Goal: Task Accomplishment & Management: Manage account settings

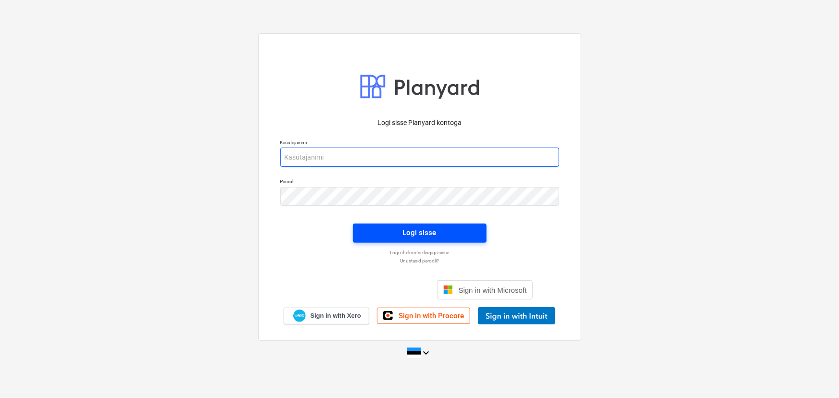
type input "[EMAIL_ADDRESS][DOMAIN_NAME]"
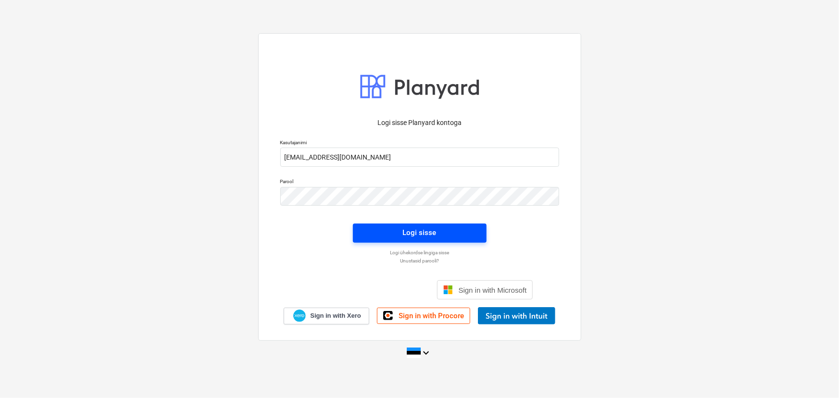
click at [440, 235] on span "Logi sisse" at bounding box center [420, 233] width 111 height 13
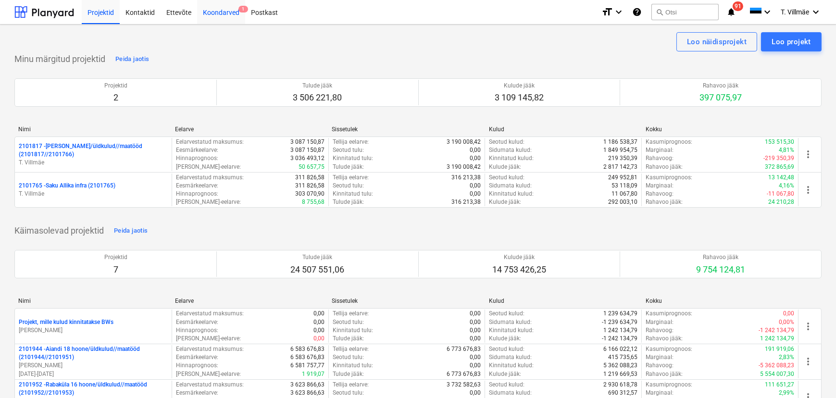
click at [228, 14] on div "Koondarved 1" at bounding box center [221, 12] width 48 height 25
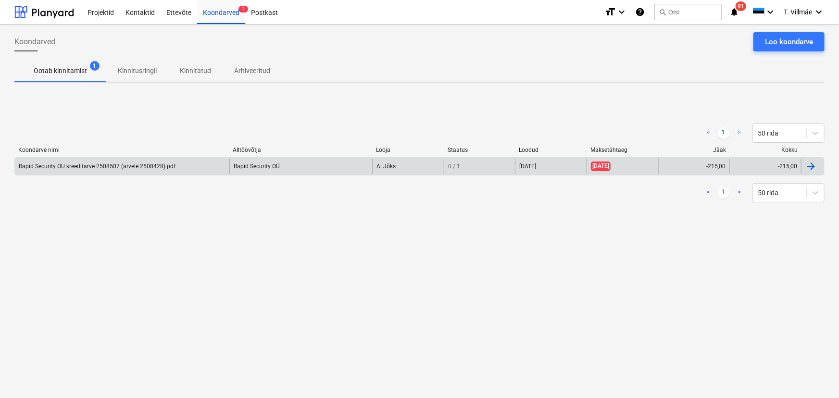
click at [85, 168] on div "Rapid Security OU kreeditarve 2508507 (arvele 2508428).pdf" at bounding box center [97, 166] width 157 height 7
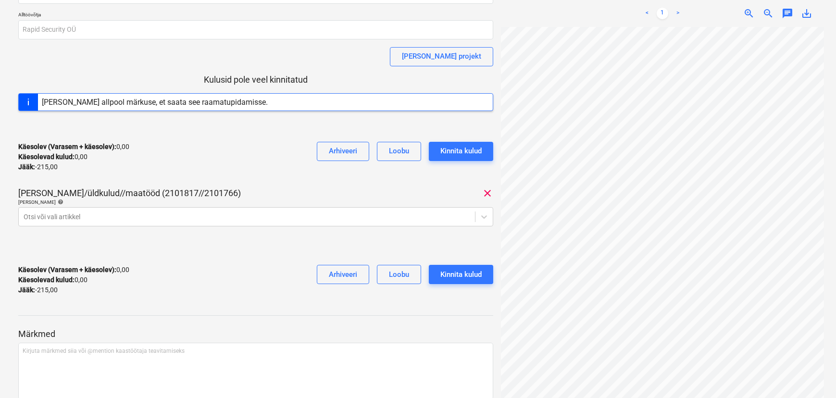
scroll to position [87, 0]
click at [485, 216] on icon at bounding box center [484, 216] width 6 height 3
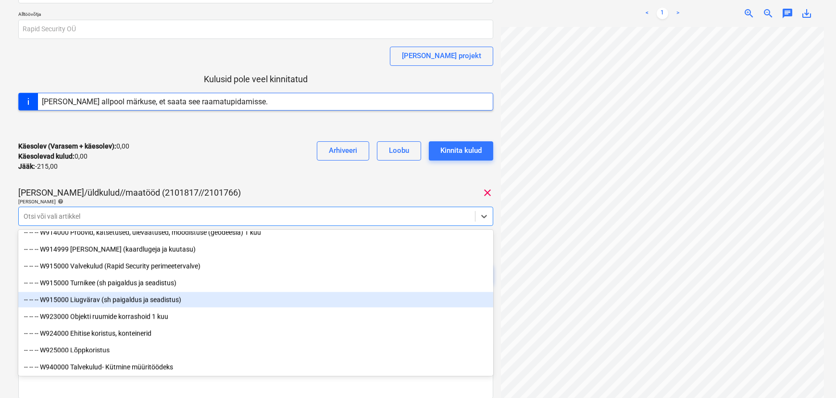
scroll to position [5334, 0]
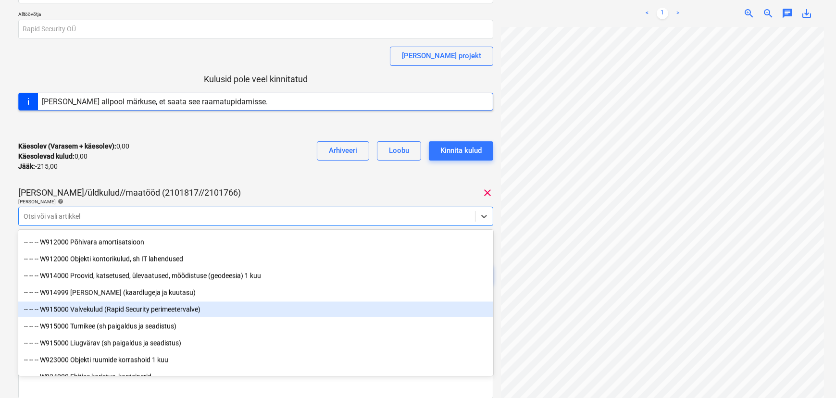
click at [149, 309] on div "-- -- -- W915000 Valvekulud (Rapid Security perimeetervalve)" at bounding box center [255, 309] width 475 height 15
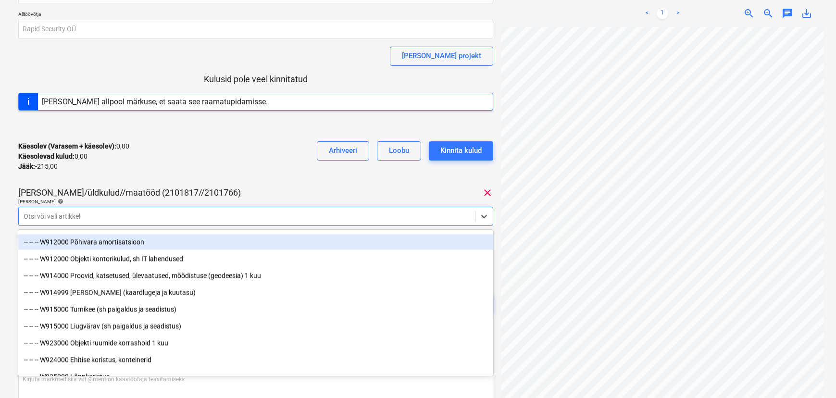
click at [258, 189] on div "Saku I hoone/üldkulud//maatööd (2101817//2101766) clear" at bounding box center [255, 193] width 475 height 12
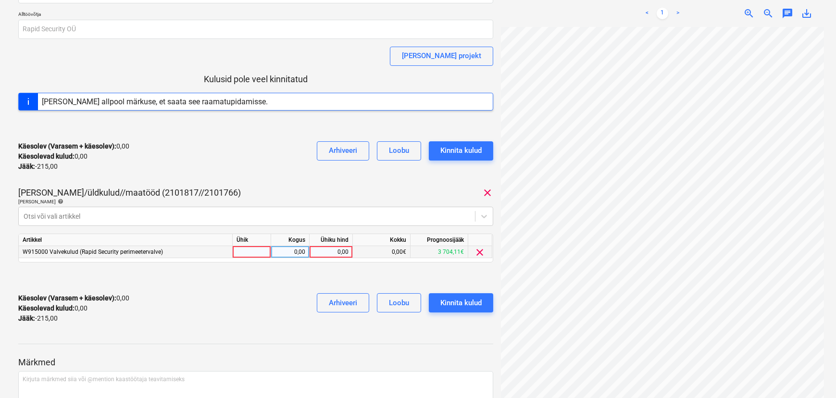
click at [260, 251] on div at bounding box center [252, 252] width 38 height 12
type input "kmpl"
click at [296, 255] on div "0,00" at bounding box center [290, 252] width 30 height 12
type input "1"
click at [337, 253] on div "0,00" at bounding box center [331, 252] width 35 height 12
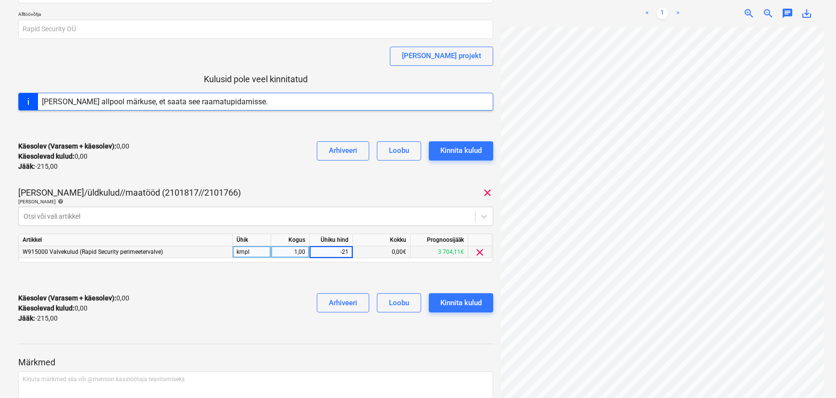
type input "-215"
click at [277, 289] on div "Käesolev (Varasem + käesolev) : 0,00 Käesolevad kulud : 0,00 Jääk : -215,00 Arh…" at bounding box center [255, 309] width 475 height 46
click at [347, 251] on div "-215,00" at bounding box center [331, 252] width 35 height 12
click at [284, 298] on div "Käesolev (Varasem + käesolev) : -215,00 Käesolevad kulud : -215,00 Jääk : 0,00 …" at bounding box center [255, 309] width 475 height 46
click at [337, 253] on div "0,00" at bounding box center [331, 252] width 35 height 12
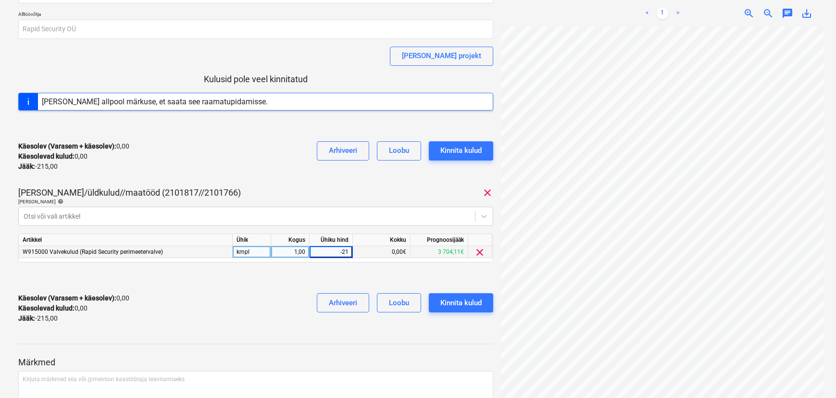
type input "-215"
click at [261, 294] on div "Käesolev (Varasem + käesolev) : -215,00 Käesolevad kulud : -215,00 Jääk : 0,00 …" at bounding box center [255, 309] width 475 height 46
click at [467, 301] on div "Kinnita kulud" at bounding box center [461, 303] width 41 height 13
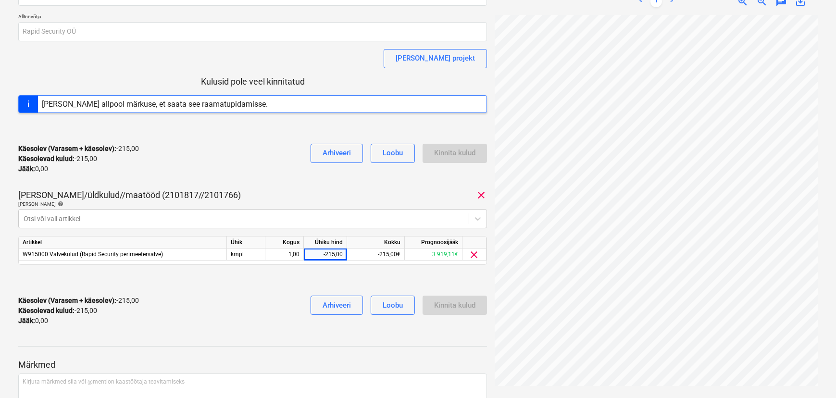
scroll to position [93, 0]
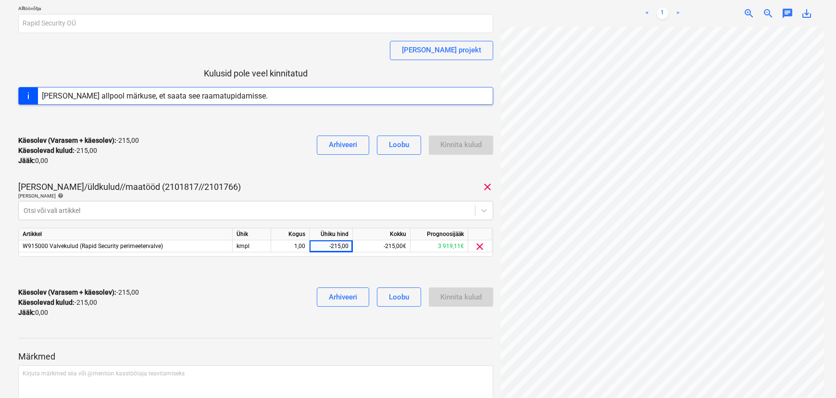
click at [450, 298] on div "Kinnita kulud" at bounding box center [461, 303] width 64 height 30
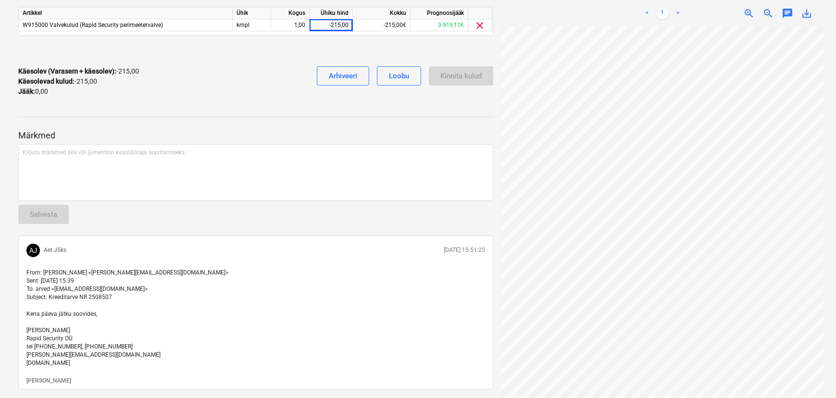
scroll to position [0, 0]
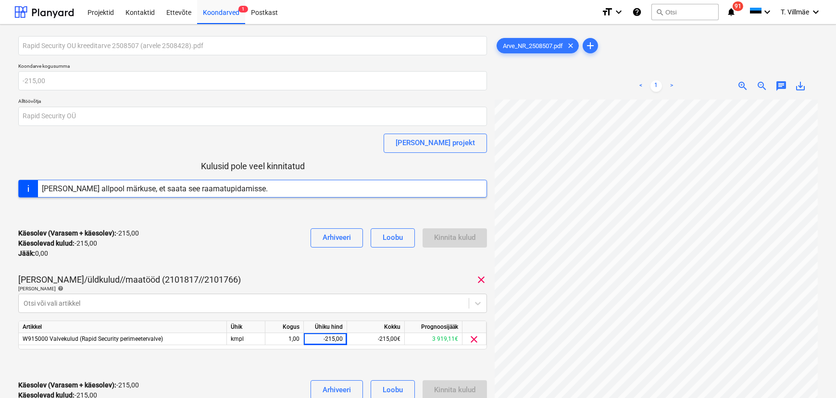
click at [455, 237] on div "Kinnita kulud" at bounding box center [455, 243] width 64 height 30
drag, startPoint x: 455, startPoint y: 230, endPoint x: 451, endPoint y: 245, distance: 15.2
click at [450, 247] on div "Kinnita kulud" at bounding box center [455, 243] width 64 height 30
click at [103, 12] on div "Projektid" at bounding box center [101, 12] width 38 height 25
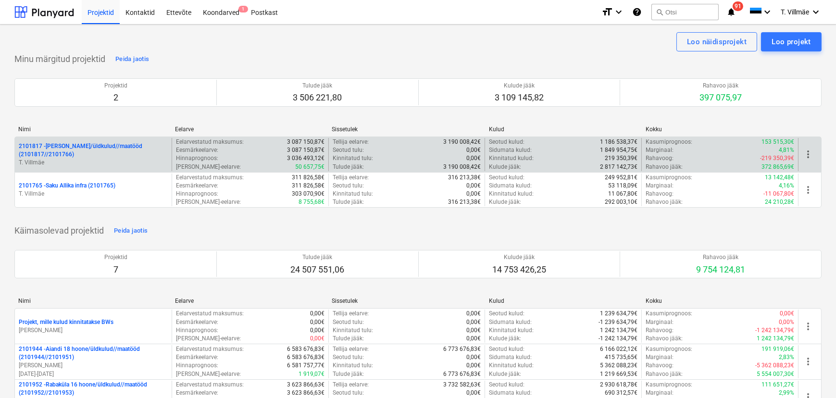
click at [41, 150] on p "2101817 - Saku I hoone/üldkulud//maatööd (2101817//2101766)" at bounding box center [93, 150] width 149 height 16
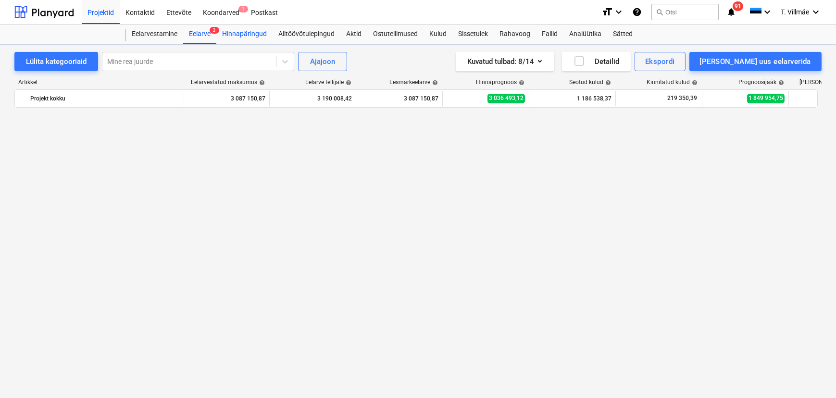
click at [242, 29] on div "Hinnapäringud" at bounding box center [244, 34] width 56 height 19
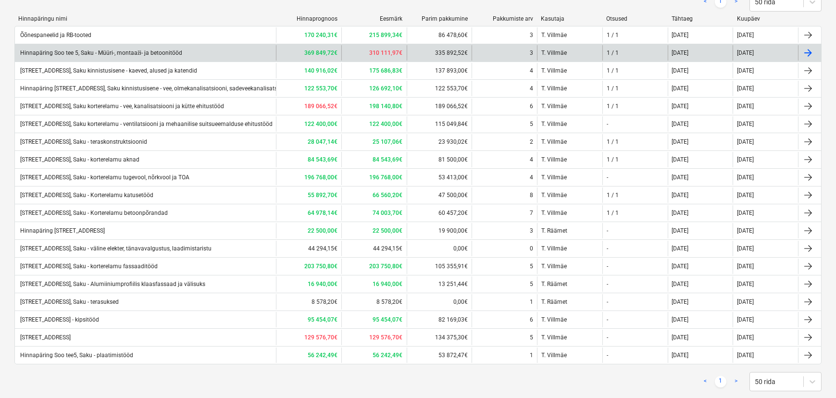
scroll to position [149, 0]
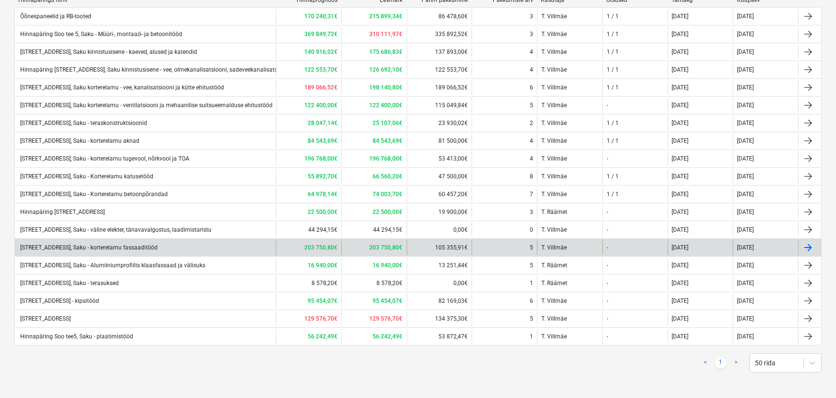
click at [156, 247] on div "Hinnapäring Soo tee 5, Saku - korterelamu fassaaditööd" at bounding box center [88, 247] width 139 height 7
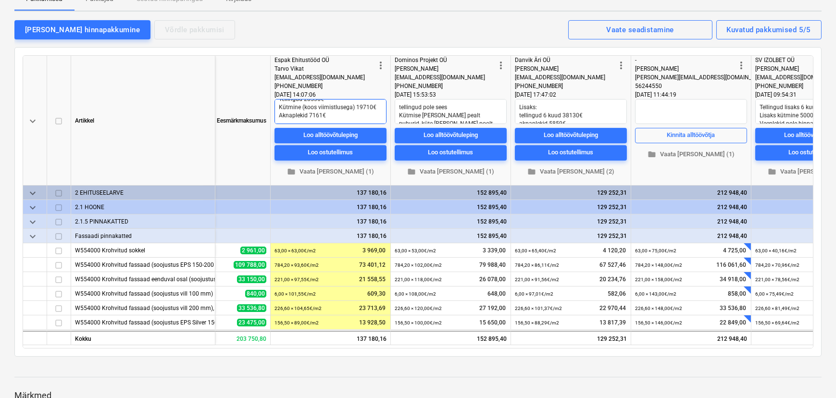
scroll to position [0, 253]
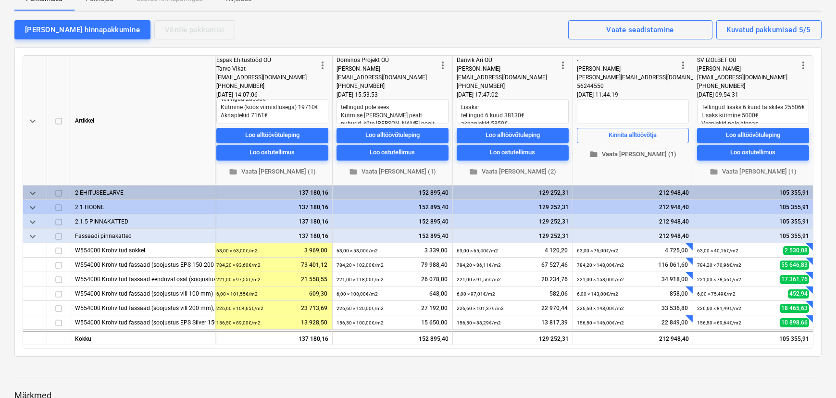
click at [638, 153] on span "folder Vaata faile (1)" at bounding box center [633, 154] width 104 height 11
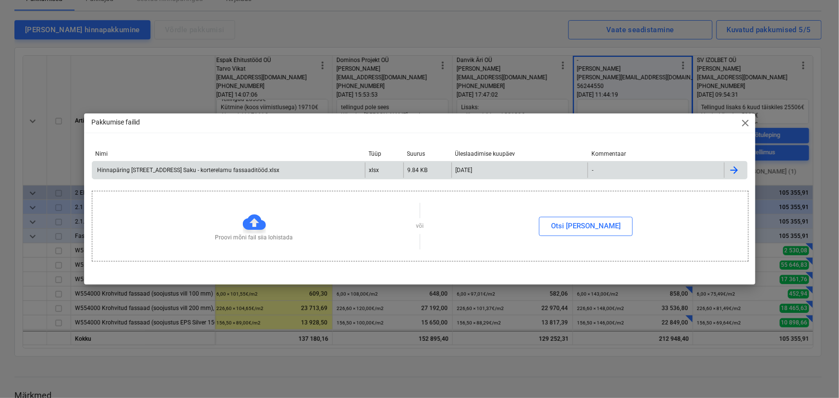
click at [183, 174] on div "Hinnapäring Soo tee 5 Saku - korterelamu fassaaditööd.xlsx" at bounding box center [228, 170] width 273 height 15
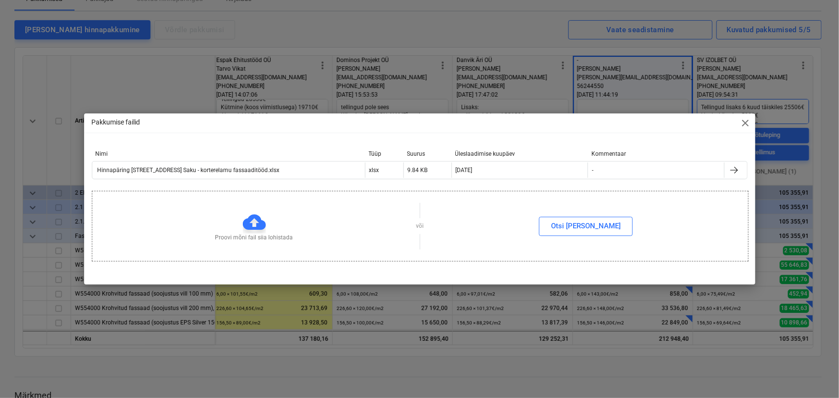
click at [746, 120] on span "close" at bounding box center [746, 123] width 12 height 12
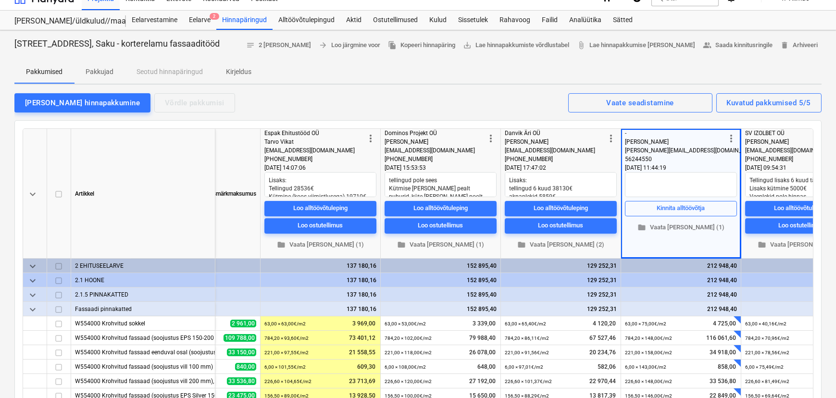
scroll to position [0, 0]
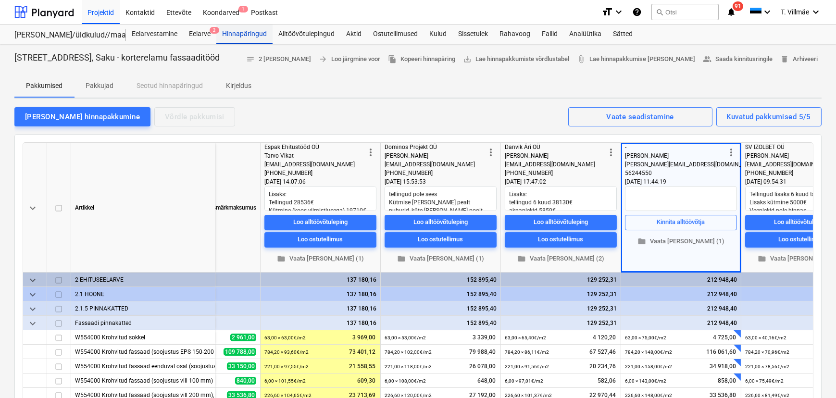
click at [252, 36] on div "Hinnapäringud" at bounding box center [244, 34] width 56 height 19
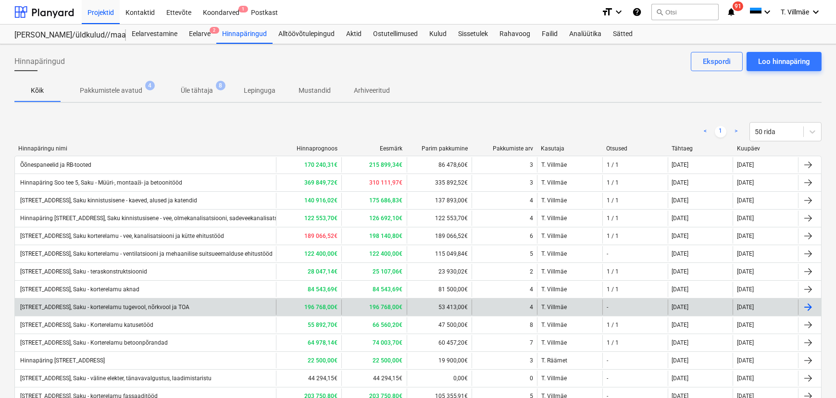
click at [176, 308] on div "Hinnapäring Soo tee 5, Saku - korterelamu tugevool, nõrkvool ja TOA" at bounding box center [104, 307] width 171 height 7
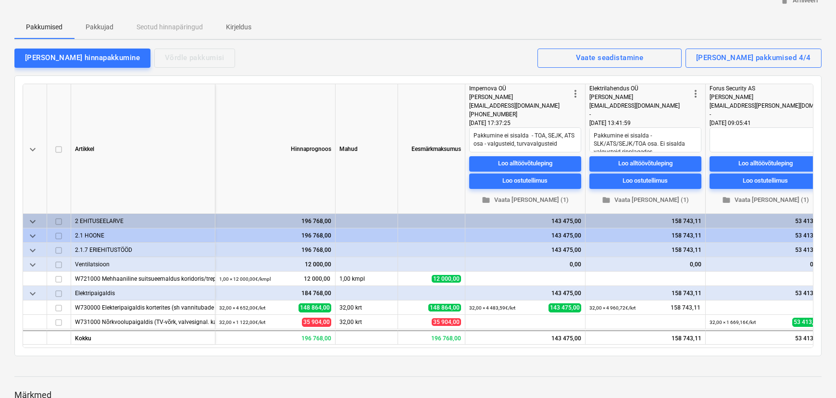
scroll to position [87, 0]
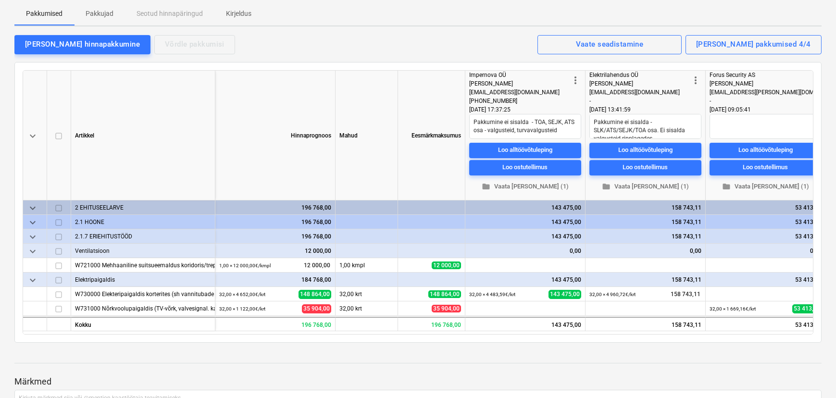
drag, startPoint x: 317, startPoint y: 318, endPoint x: 404, endPoint y: 316, distance: 86.1
click at [404, 316] on div "keyboard_arrow_down Artikkel Hinnaprognoos Mahud Eesmärkmaksumus more_vert Impe…" at bounding box center [418, 202] width 791 height 265
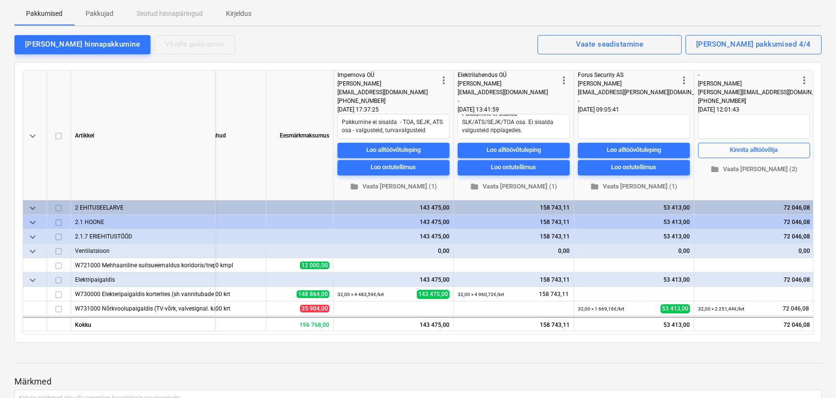
scroll to position [0, 133]
click at [583, 351] on div at bounding box center [417, 355] width 807 height 8
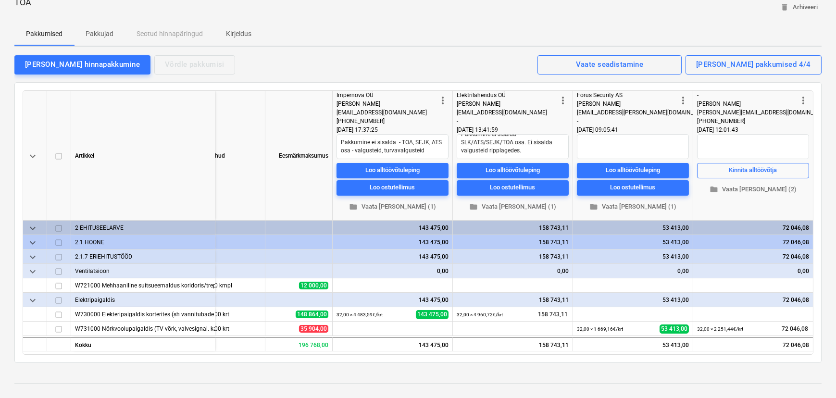
scroll to position [87, 0]
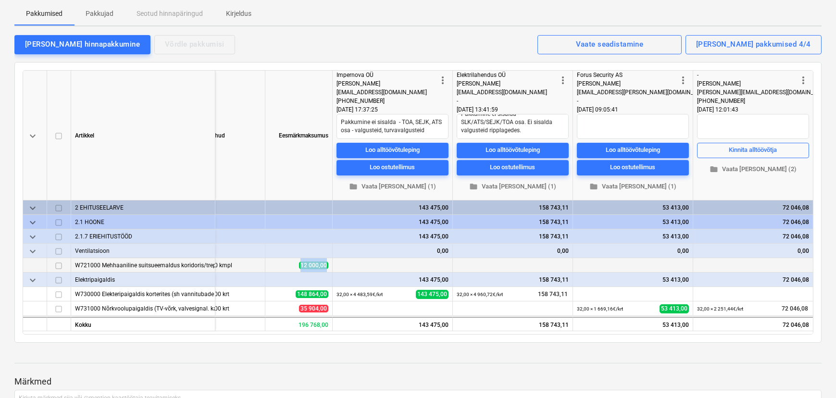
drag, startPoint x: 302, startPoint y: 250, endPoint x: 330, endPoint y: 249, distance: 28.4
click at [330, 258] on div "12 000,00" at bounding box center [298, 265] width 67 height 14
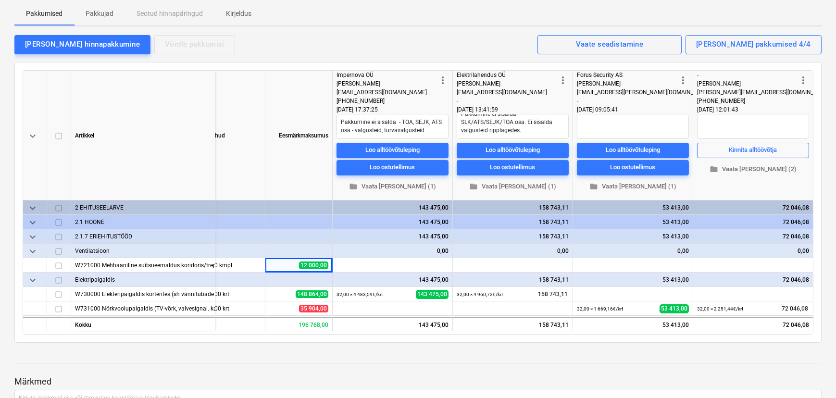
click at [316, 244] on div at bounding box center [298, 251] width 67 height 14
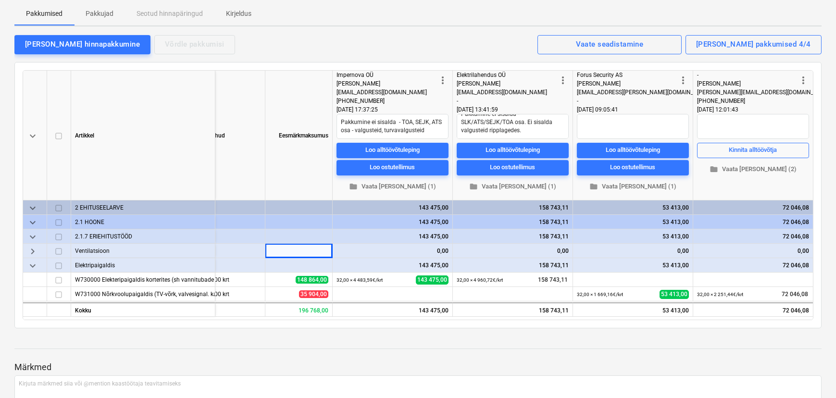
click at [303, 258] on div at bounding box center [298, 265] width 67 height 14
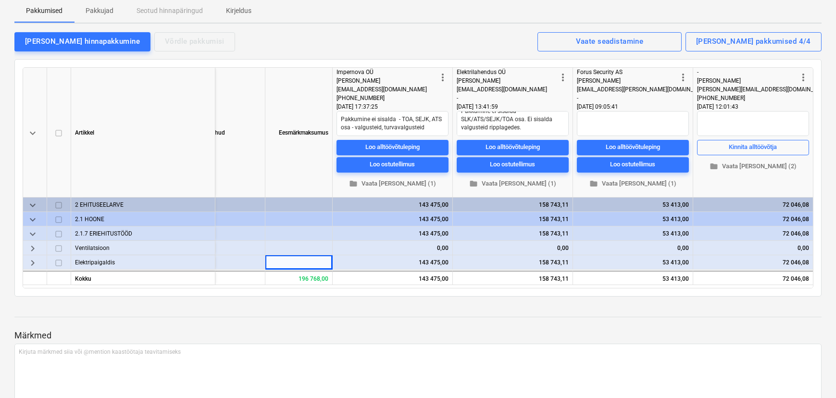
scroll to position [175, 0]
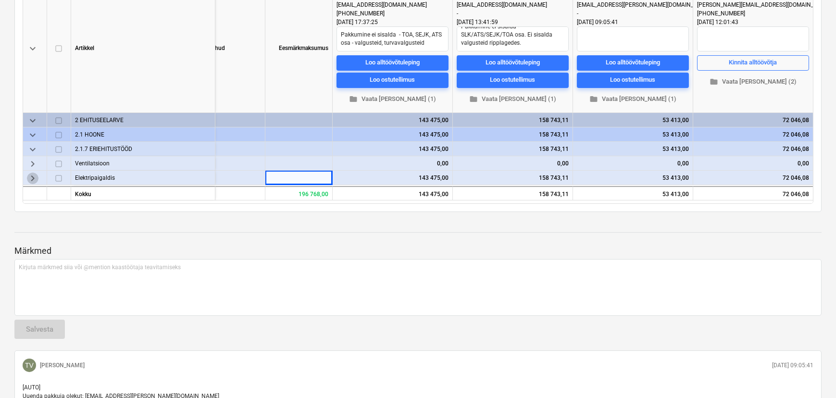
click at [35, 172] on span "keyboard_arrow_right" at bounding box center [33, 178] width 12 height 12
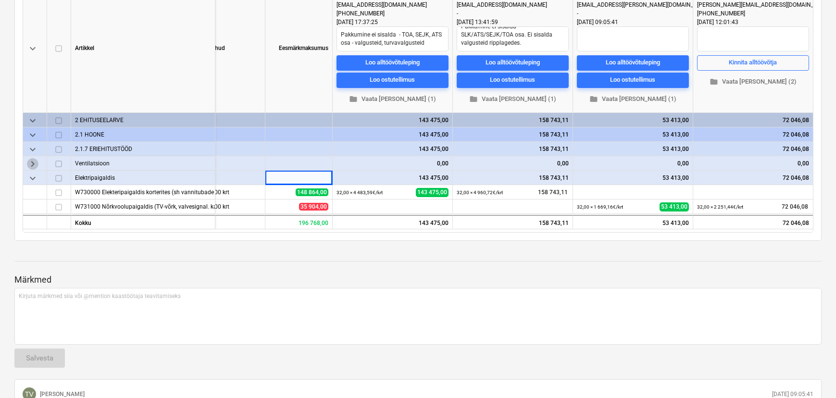
click at [36, 158] on span "keyboard_arrow_right" at bounding box center [33, 164] width 12 height 12
type textarea "x"
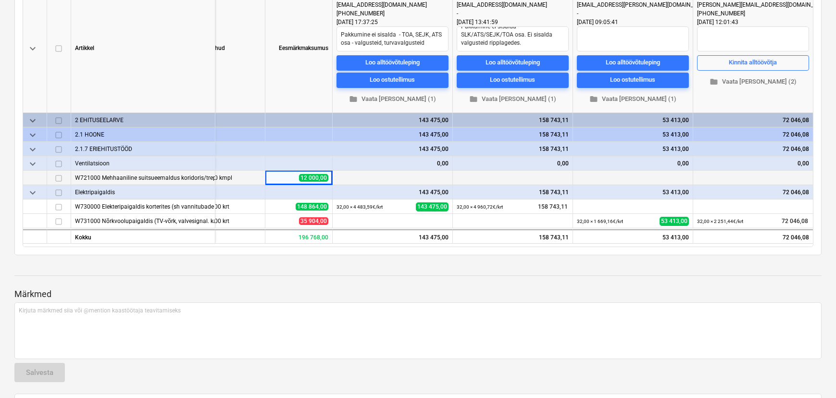
click at [257, 289] on p "Märkmed" at bounding box center [417, 295] width 807 height 12
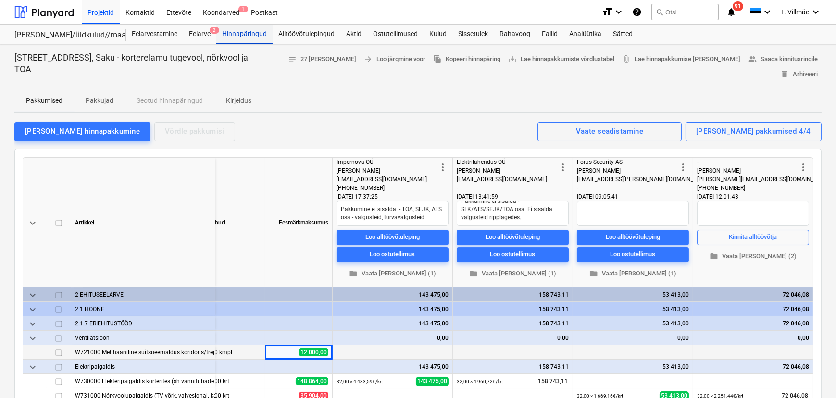
click at [235, 34] on div "Hinnapäringud" at bounding box center [244, 34] width 56 height 19
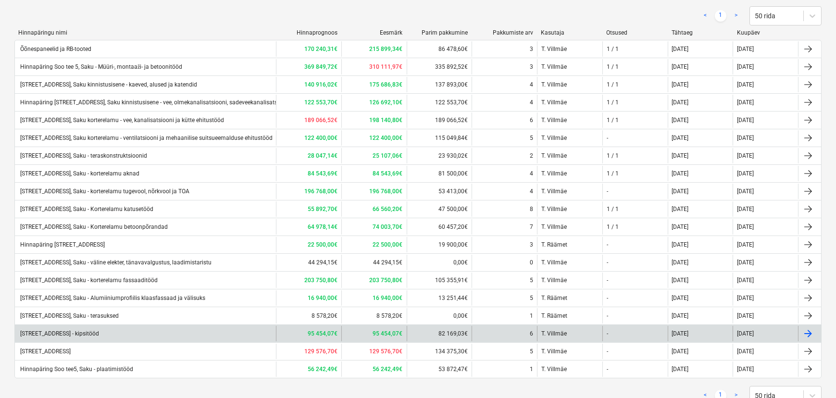
scroll to position [131, 0]
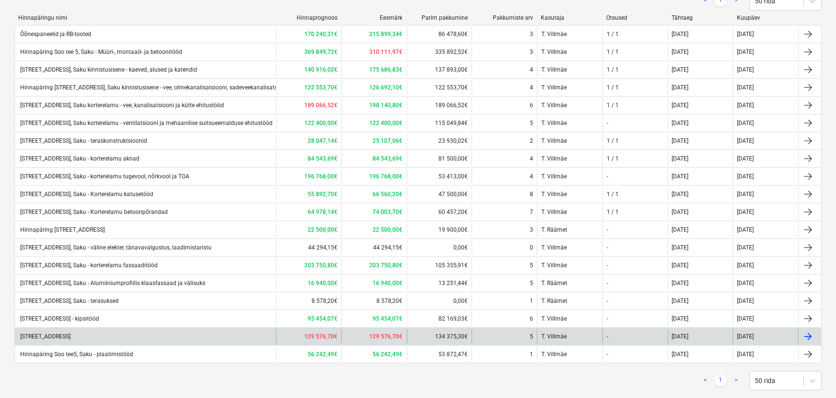
click at [71, 335] on div "Hinnapäring Soo tee 5, Saku - maalritööd" at bounding box center [45, 336] width 52 height 7
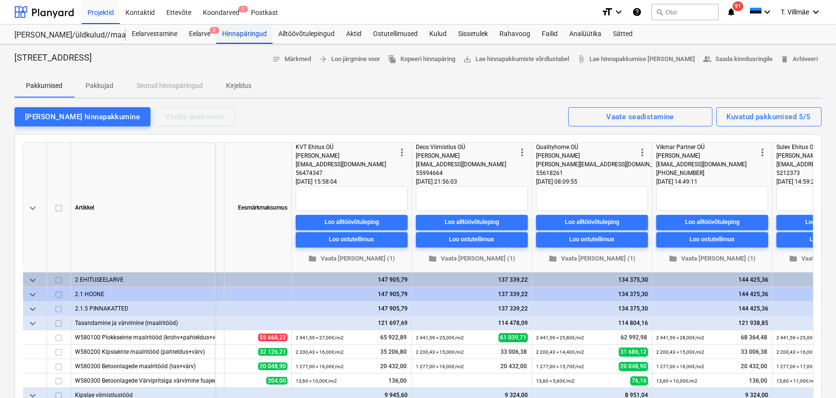
click at [238, 35] on div "Hinnapäringud" at bounding box center [244, 34] width 56 height 19
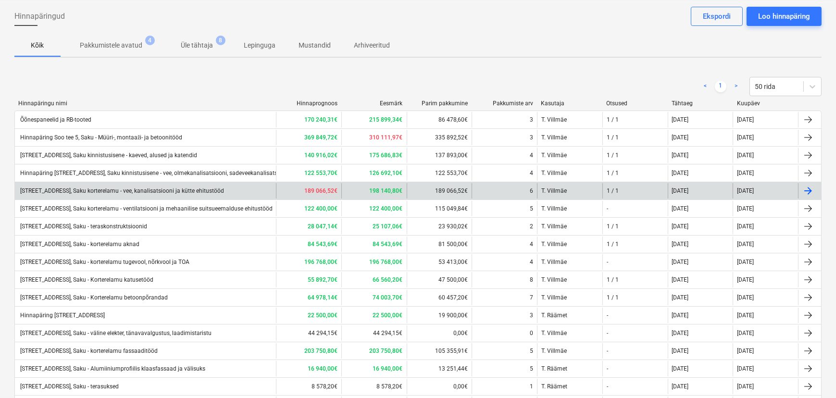
scroll to position [131, 0]
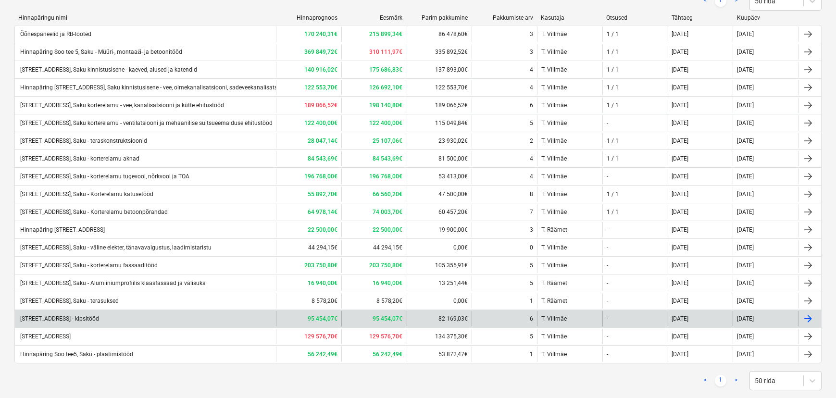
click at [99, 318] on div "Hinnapäring Soo tee 5, Saku - kipsitööd" at bounding box center [59, 318] width 80 height 7
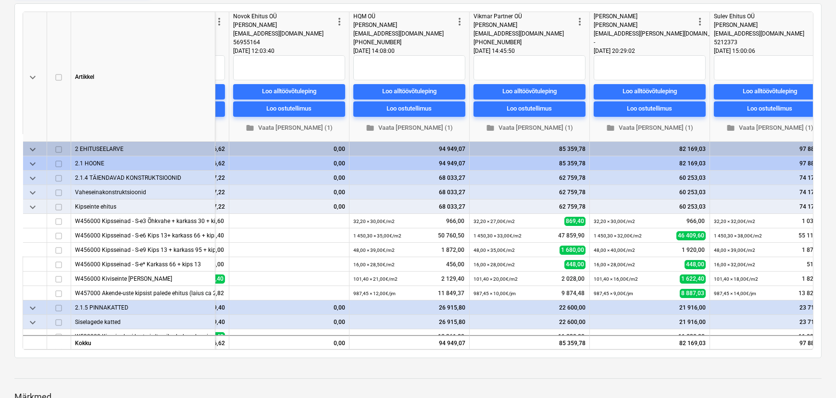
scroll to position [0, 357]
drag, startPoint x: 353, startPoint y: 15, endPoint x: 375, endPoint y: 17, distance: 22.2
click at [375, 17] on div "HQM OÜ" at bounding box center [403, 16] width 101 height 9
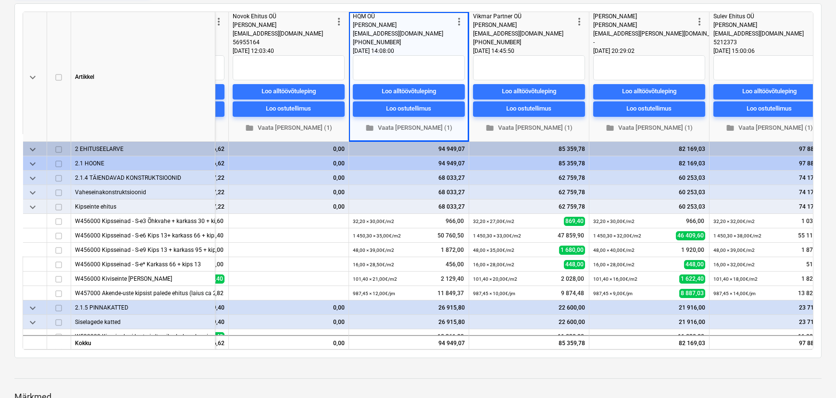
click at [414, 364] on div "Hinnapäring Soo tee 5, Saku - kipsitööd notes 2 märget arrow_forward Loo järgmi…" at bounding box center [418, 310] width 836 height 794
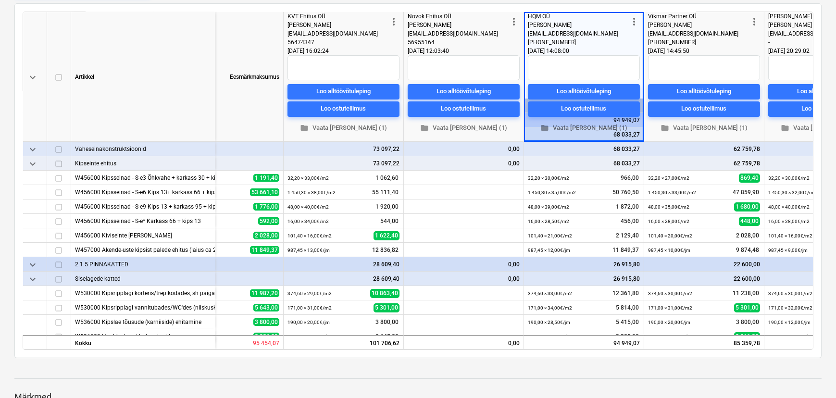
scroll to position [43, 182]
click at [429, 128] on span "folder" at bounding box center [424, 128] width 9 height 9
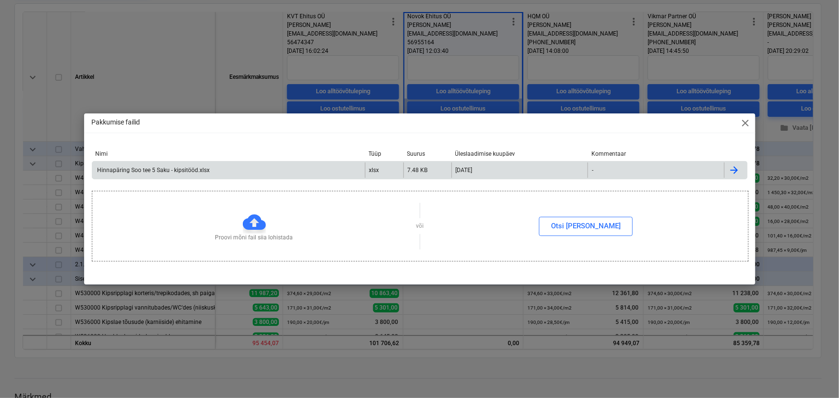
click at [145, 174] on div "Hinnapäring Soo tee 5 Saku - kipsitööd.xlsx" at bounding box center [228, 170] width 273 height 15
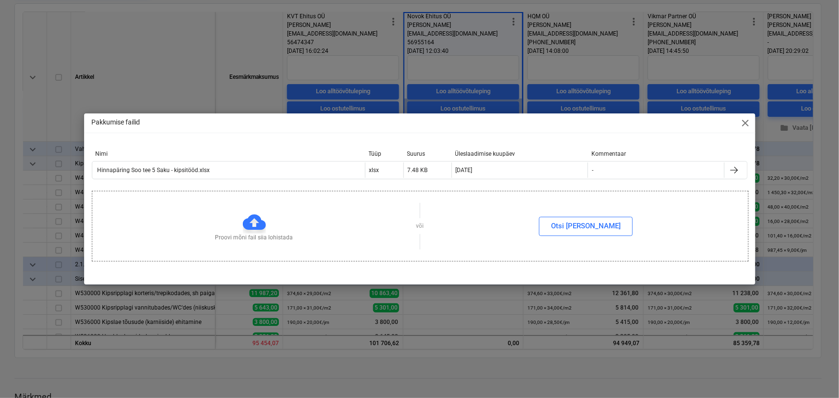
click at [743, 121] on span "close" at bounding box center [746, 123] width 12 height 12
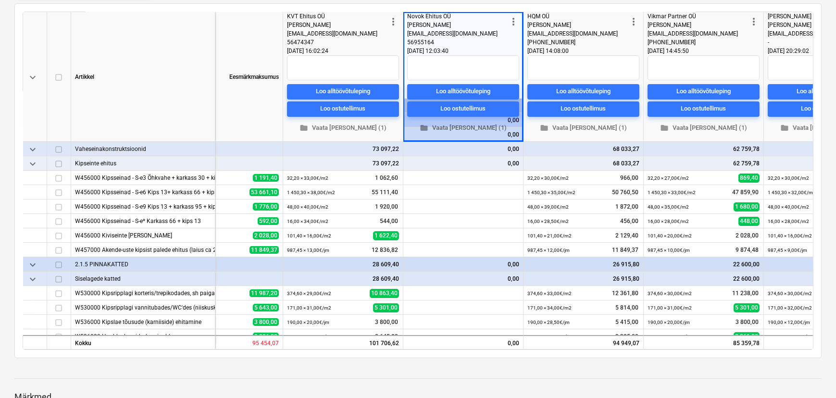
click at [212, 370] on div at bounding box center [417, 370] width 807 height 8
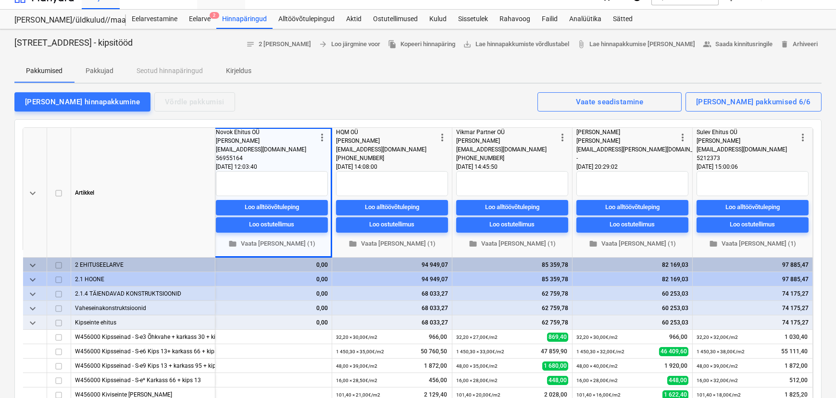
scroll to position [0, 0]
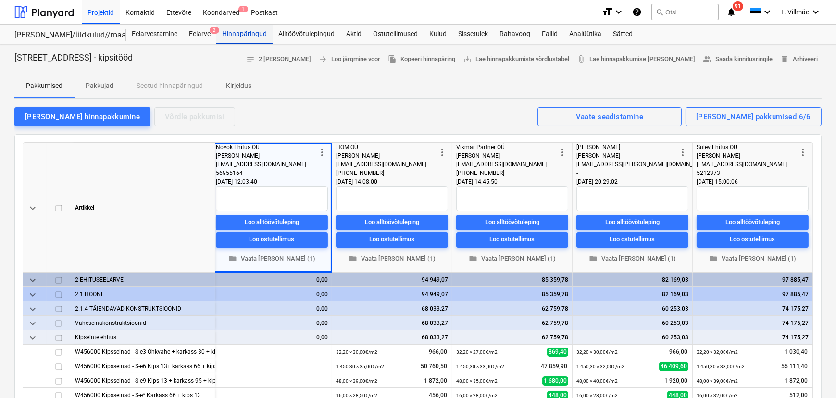
drag, startPoint x: 235, startPoint y: 34, endPoint x: 236, endPoint y: 43, distance: 9.2
click at [235, 34] on div "Hinnapäringud" at bounding box center [244, 34] width 56 height 19
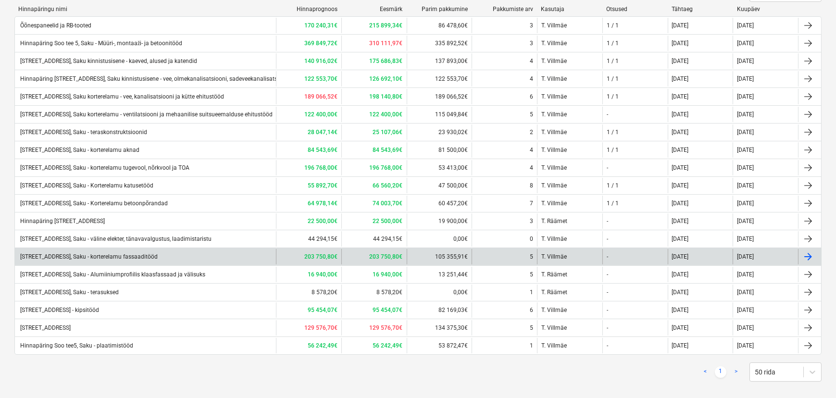
scroll to position [149, 0]
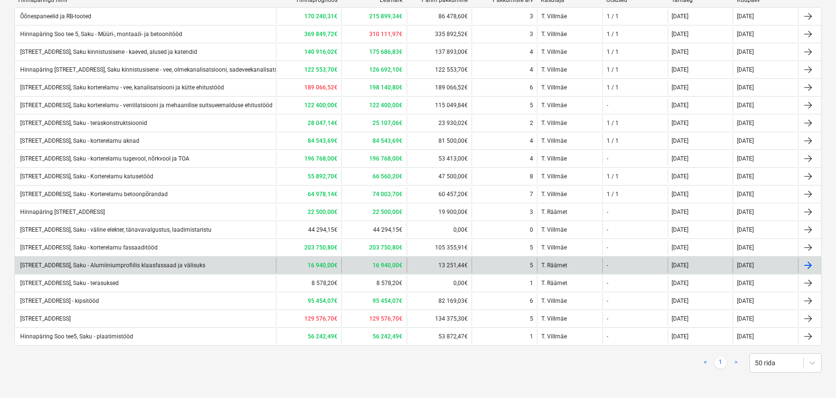
click at [123, 265] on div "Hinnapäring Soo tee 5, Saku - Alumiiniumprofiilis klaasfassaad ja välisuks" at bounding box center [112, 265] width 187 height 7
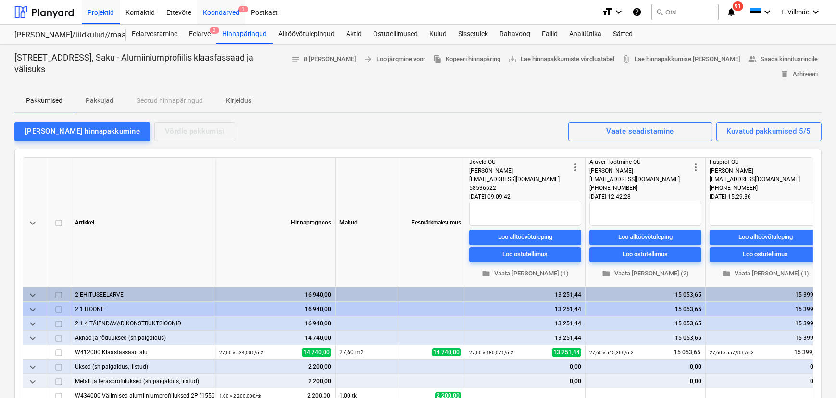
click at [211, 13] on div "Koondarved 1" at bounding box center [221, 12] width 48 height 25
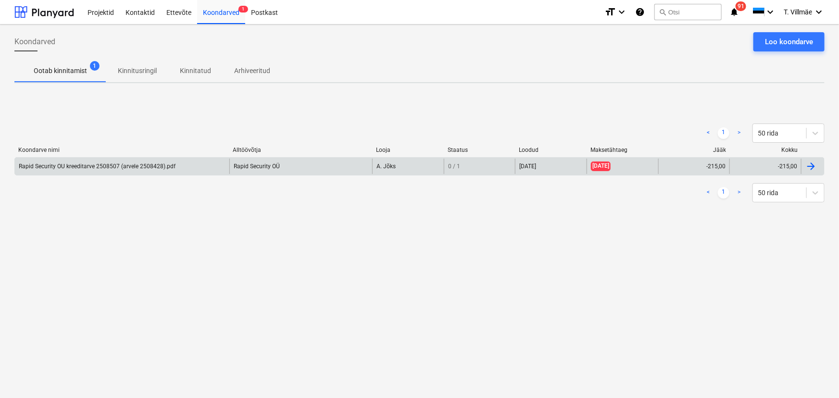
click at [811, 164] on div at bounding box center [812, 167] width 12 height 12
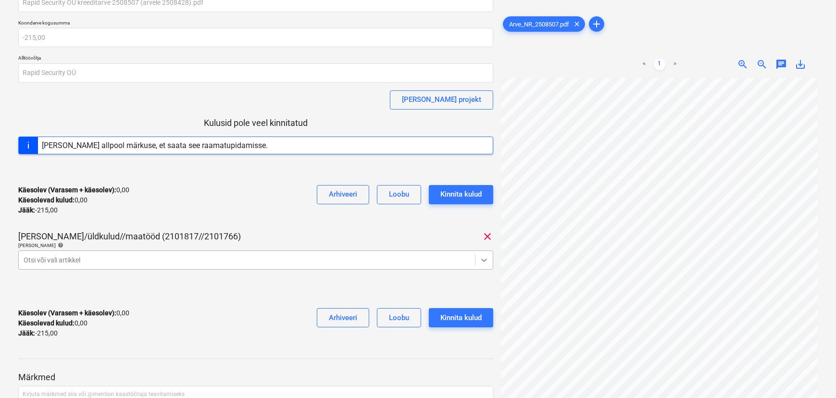
click at [480, 263] on body "Projektid Kontaktid Ettevõte Koondarved 1 Postkast format_size keyboard_arrow_d…" at bounding box center [418, 156] width 836 height 398
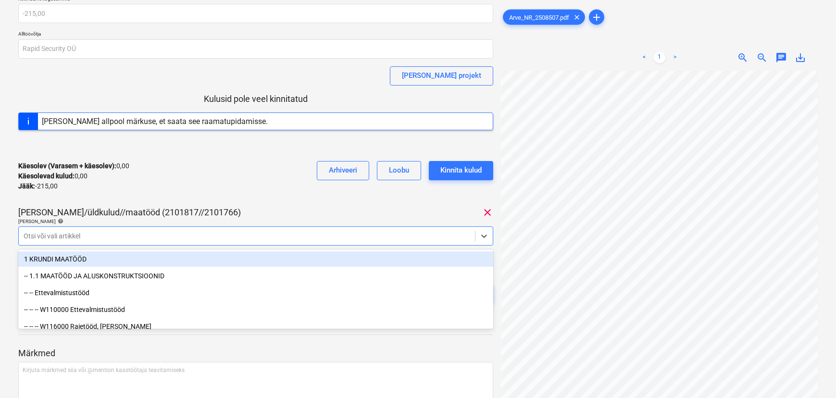
scroll to position [68, 0]
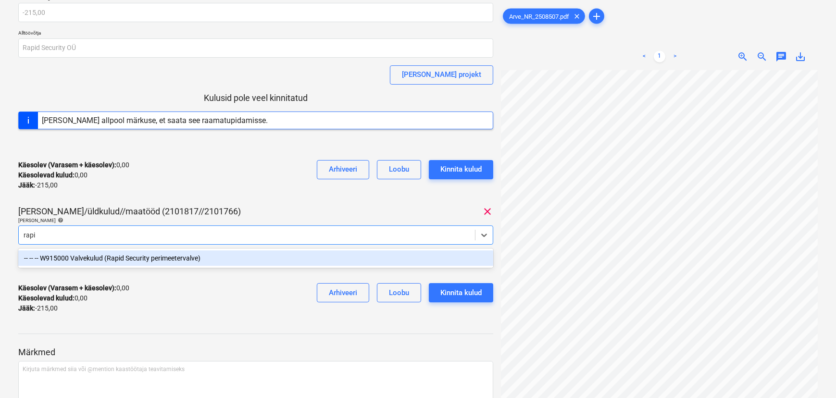
type input "rapid"
click at [130, 256] on div "-- -- -- W915000 Valvekulud (Rapid Security perimeetervalve)" at bounding box center [255, 258] width 475 height 15
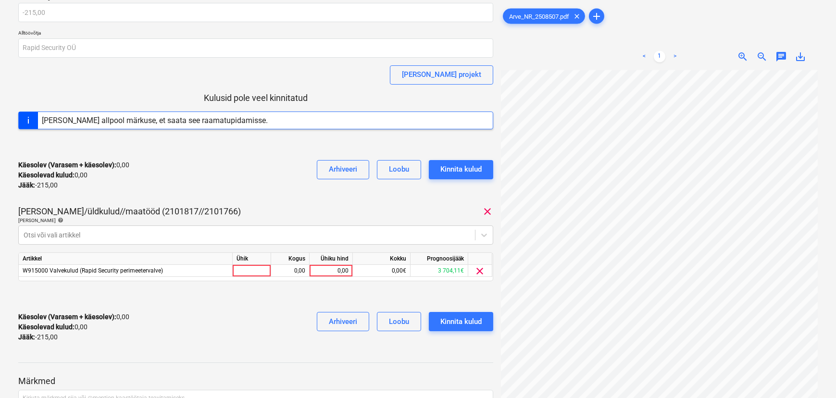
click at [279, 183] on div "Käesolev (Varasem + käesolev) : 0,00 Käesolevad kulud : 0,00 Jääk : -215,00 Arh…" at bounding box center [255, 175] width 475 height 46
click at [253, 274] on div at bounding box center [252, 271] width 38 height 12
type input "kmpl"
click at [300, 271] on div "0,00" at bounding box center [290, 271] width 30 height 12
type input "1"
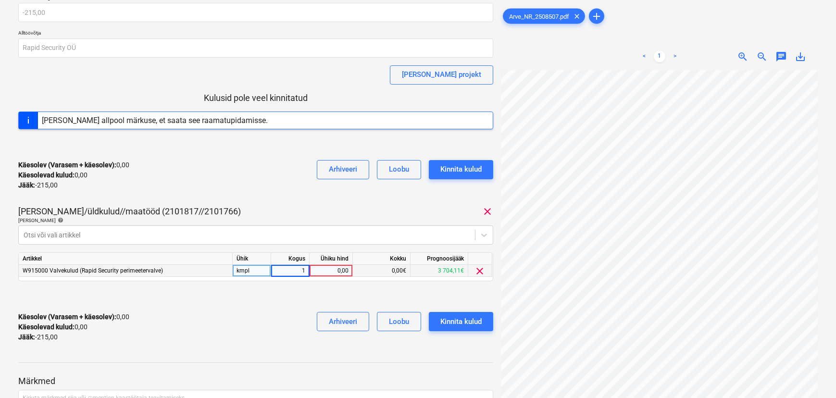
click at [334, 272] on div "0,00" at bounding box center [331, 271] width 35 height 12
type input "-215"
click at [226, 321] on div "Käesolev (Varasem + käesolev) : 0,00 Käesolevad kulud : 0,00 Jääk : -215,00 Arh…" at bounding box center [255, 327] width 475 height 46
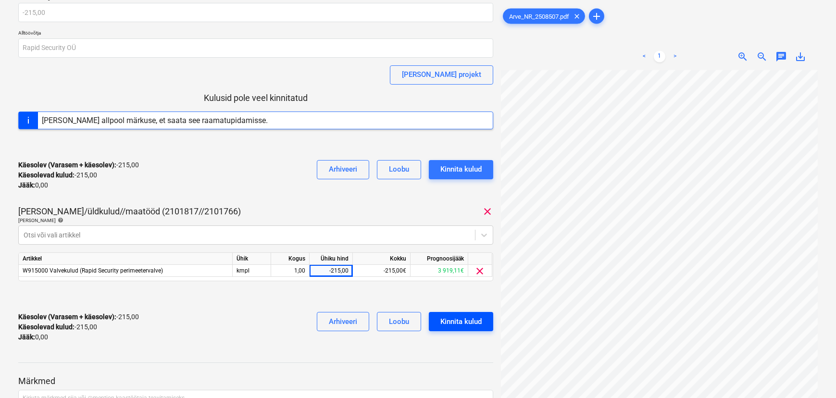
click at [467, 323] on div "Kinnita kulud" at bounding box center [461, 321] width 41 height 13
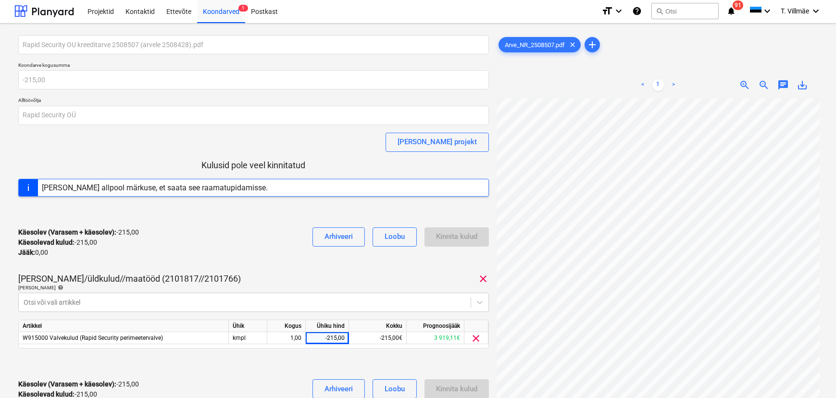
scroll to position [0, 0]
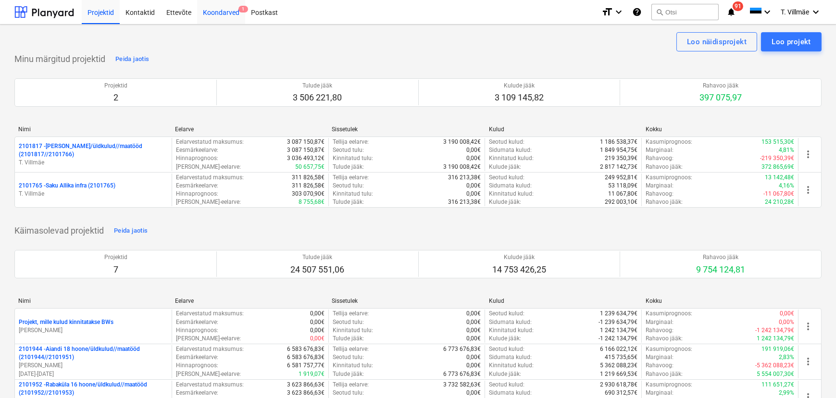
click at [226, 12] on div "Koondarved 1" at bounding box center [221, 12] width 48 height 25
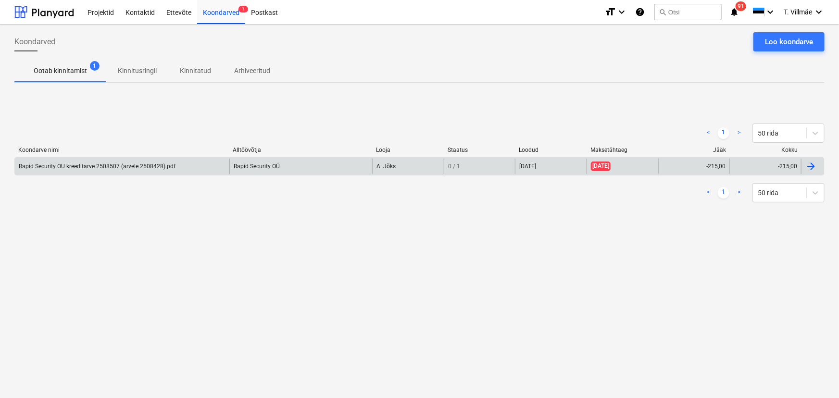
click at [135, 169] on div "Rapid Security OU kreeditarve 2508507 (arvele 2508428).pdf" at bounding box center [97, 166] width 157 height 7
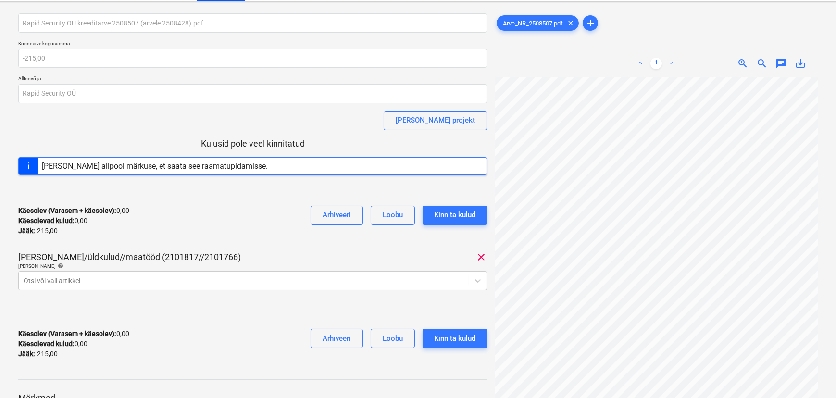
scroll to position [43, 0]
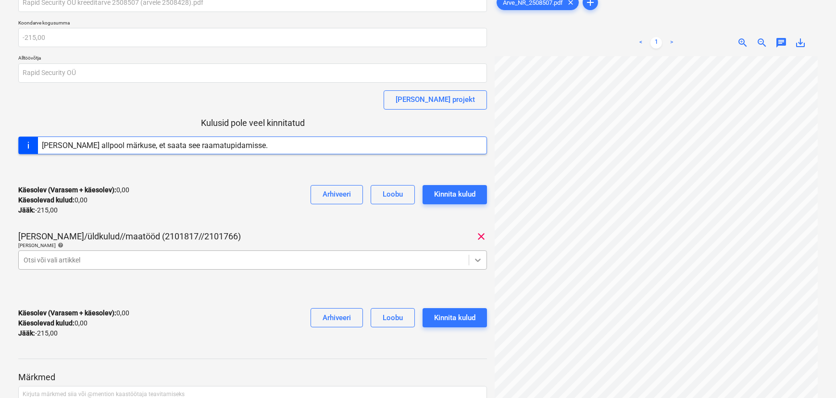
click at [474, 262] on body "Projektid Kontaktid Ettevõte Koondarved 1 Postkast format_size keyboard_arrow_d…" at bounding box center [418, 156] width 836 height 398
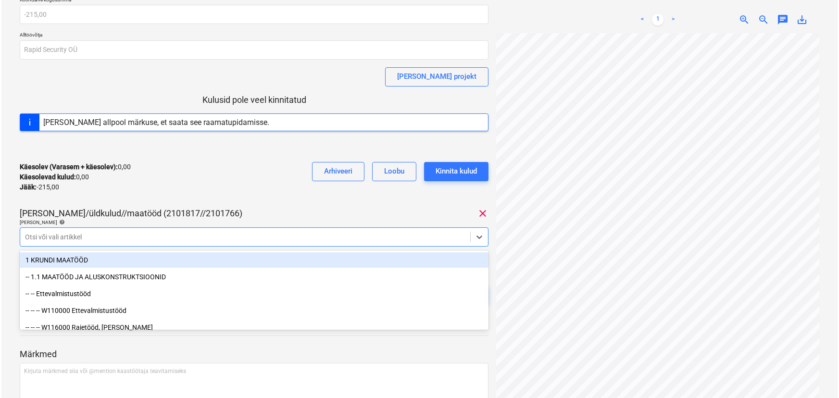
scroll to position [68, 0]
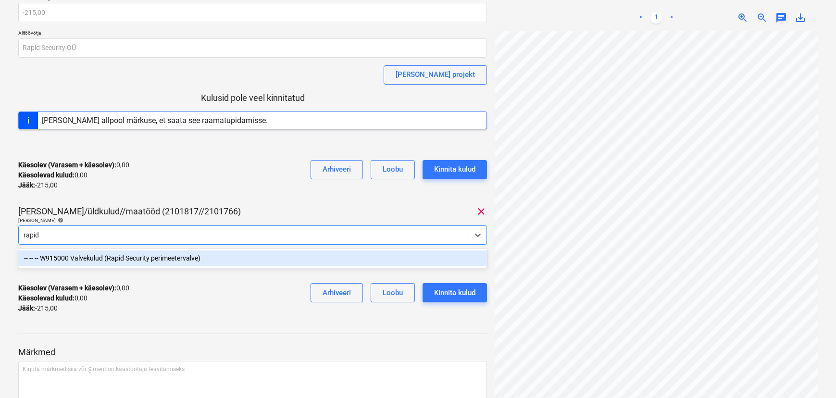
type input "rapid"
click at [197, 320] on div "Käesolev (Varasem + käesolev) : 0,00 Käesolevad kulud : 0,00 Jääk : -215,00 Arh…" at bounding box center [252, 299] width 469 height 46
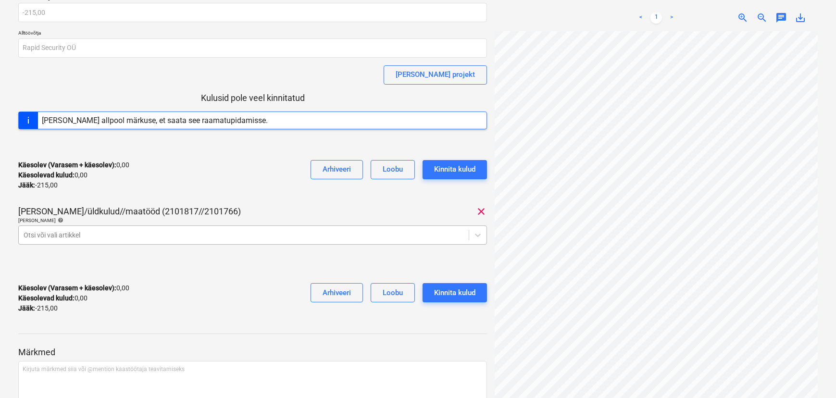
click at [246, 230] on div at bounding box center [244, 235] width 441 height 10
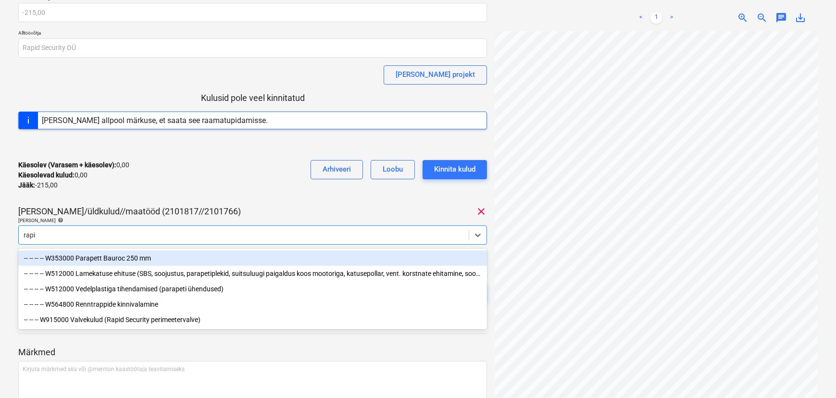
type input "rapid"
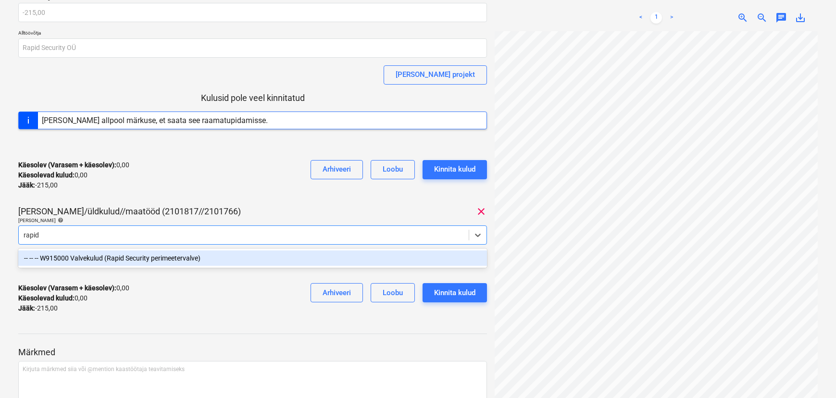
click at [195, 257] on div "-- -- -- W915000 Valvekulud (Rapid Security perimeetervalve)" at bounding box center [252, 258] width 469 height 15
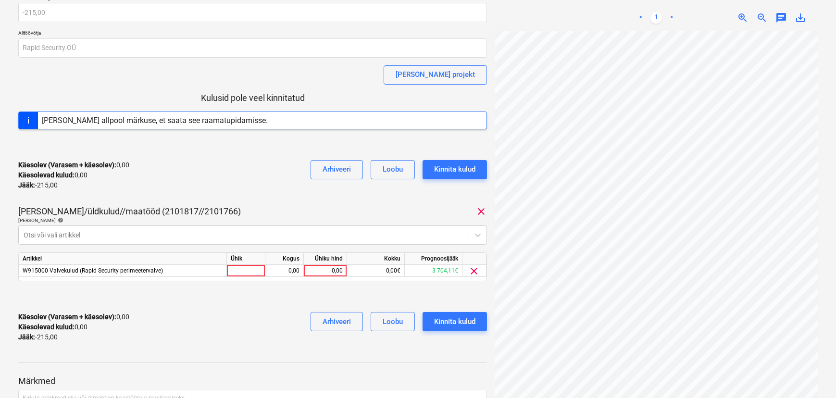
click at [247, 204] on div "Rapid Security OU kreeditarve 2508507 (arvele 2508428).pdf Koondarve kogusumma …" at bounding box center [252, 159] width 469 height 382
click at [244, 270] on div at bounding box center [246, 271] width 38 height 12
type input "kmpl"
click at [287, 275] on div "0,00" at bounding box center [284, 271] width 30 height 12
type input "-1"
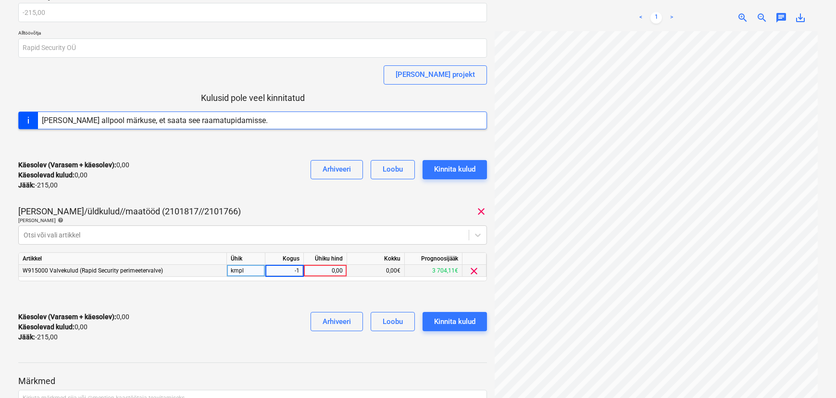
click at [319, 270] on div "0,00" at bounding box center [325, 271] width 35 height 12
type input "215"
click at [278, 304] on div "Käesolev (Varasem + käesolev) : 0,00 Käesolevad kulud : 0,00 Jääk : -215,00 Arh…" at bounding box center [252, 327] width 469 height 46
click at [465, 324] on div "Kinnita kulud" at bounding box center [454, 321] width 41 height 13
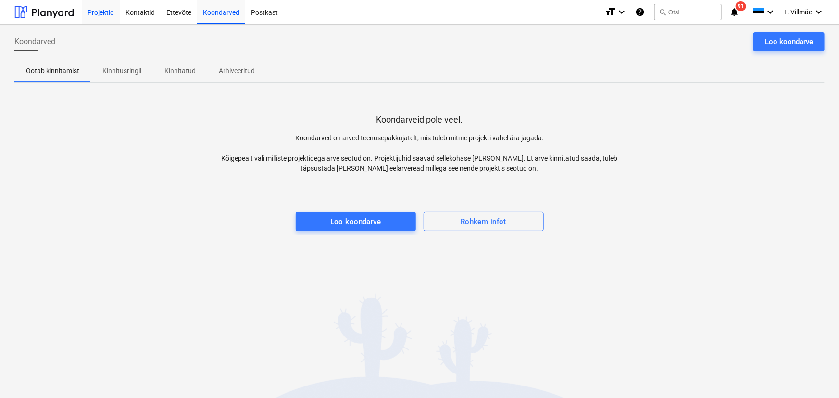
click at [97, 15] on div "Projektid" at bounding box center [101, 12] width 38 height 25
